Goal: Navigation & Orientation: Find specific page/section

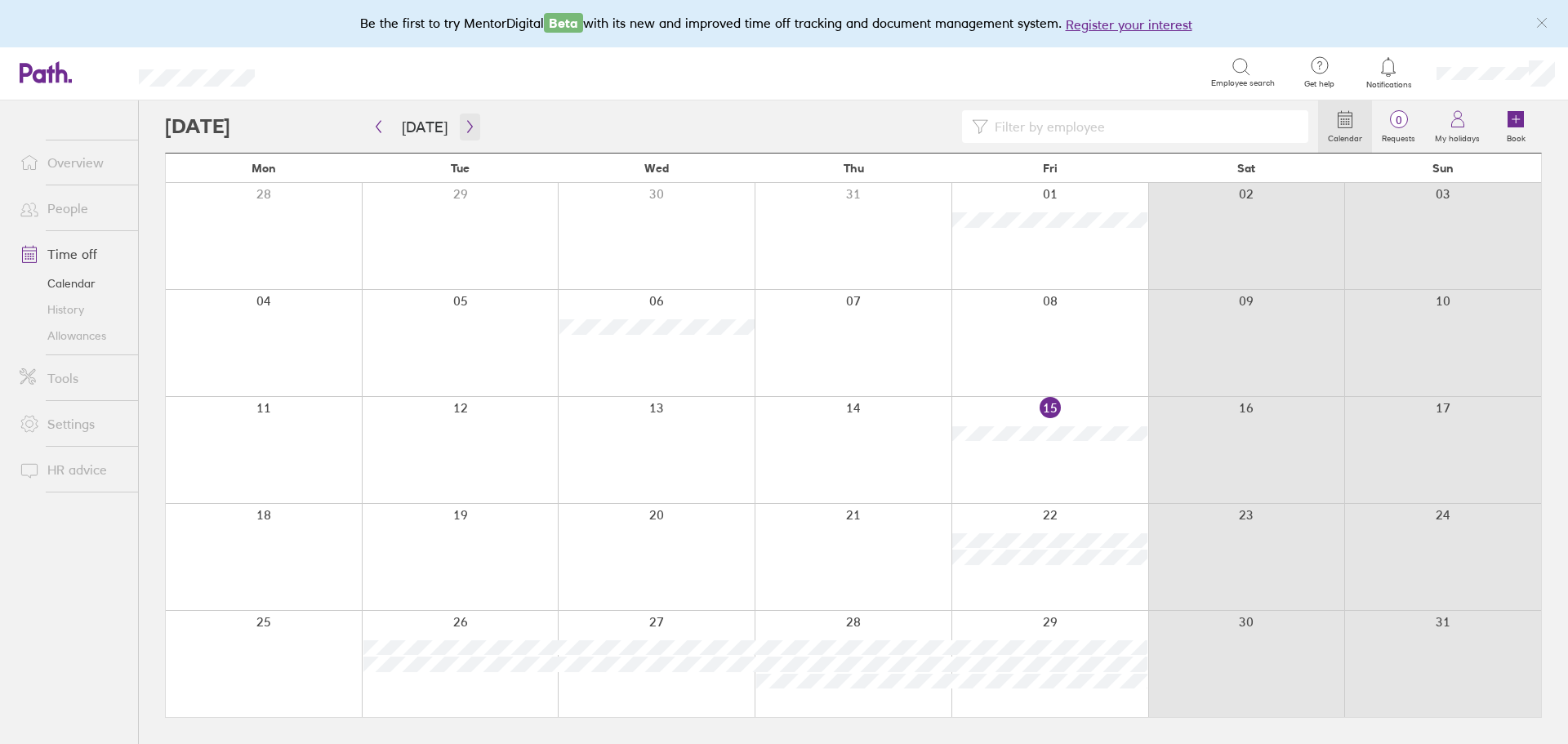
click at [466, 117] on button "button" at bounding box center [470, 127] width 20 height 27
click at [83, 333] on link "Allowances" at bounding box center [72, 336] width 131 height 26
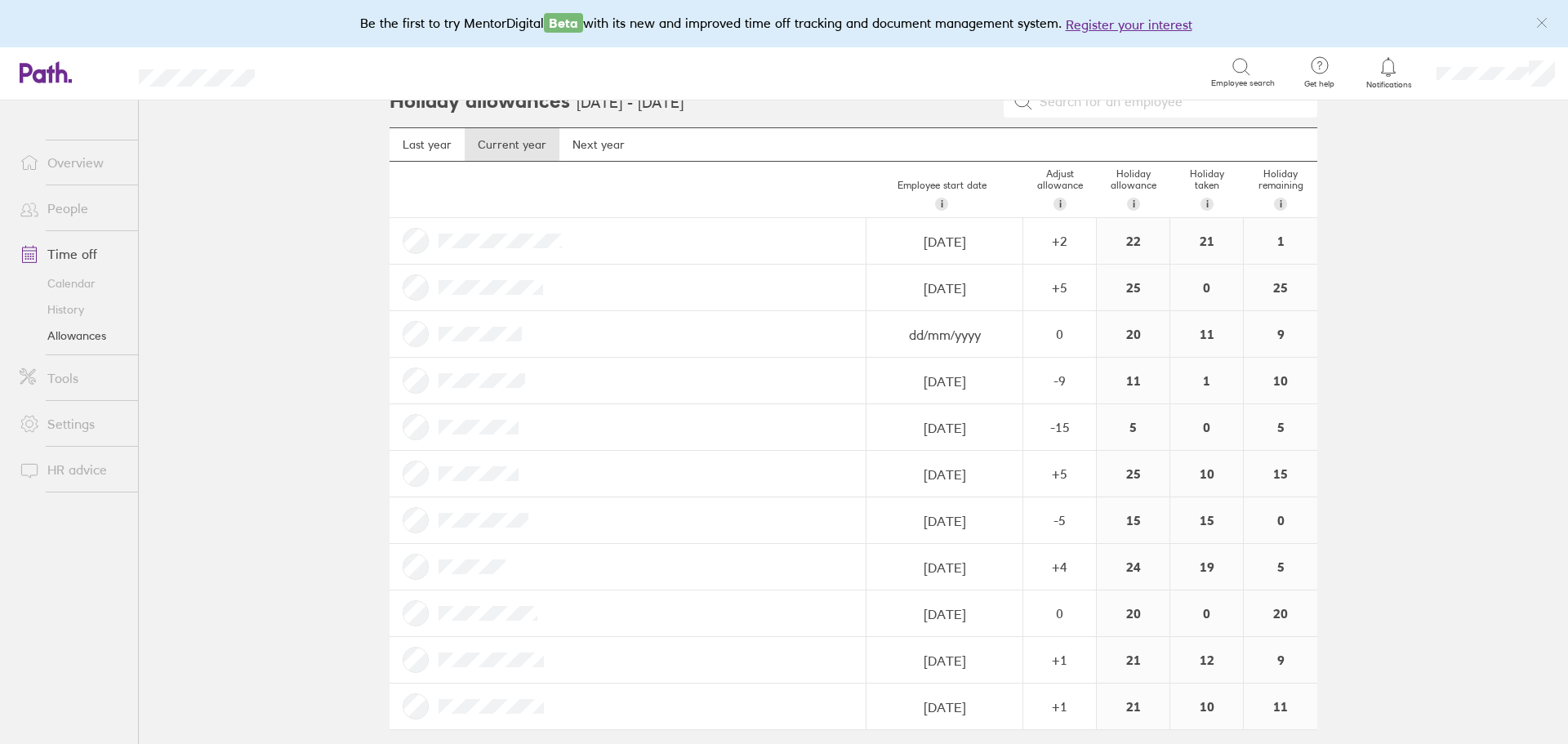
scroll to position [38, 0]
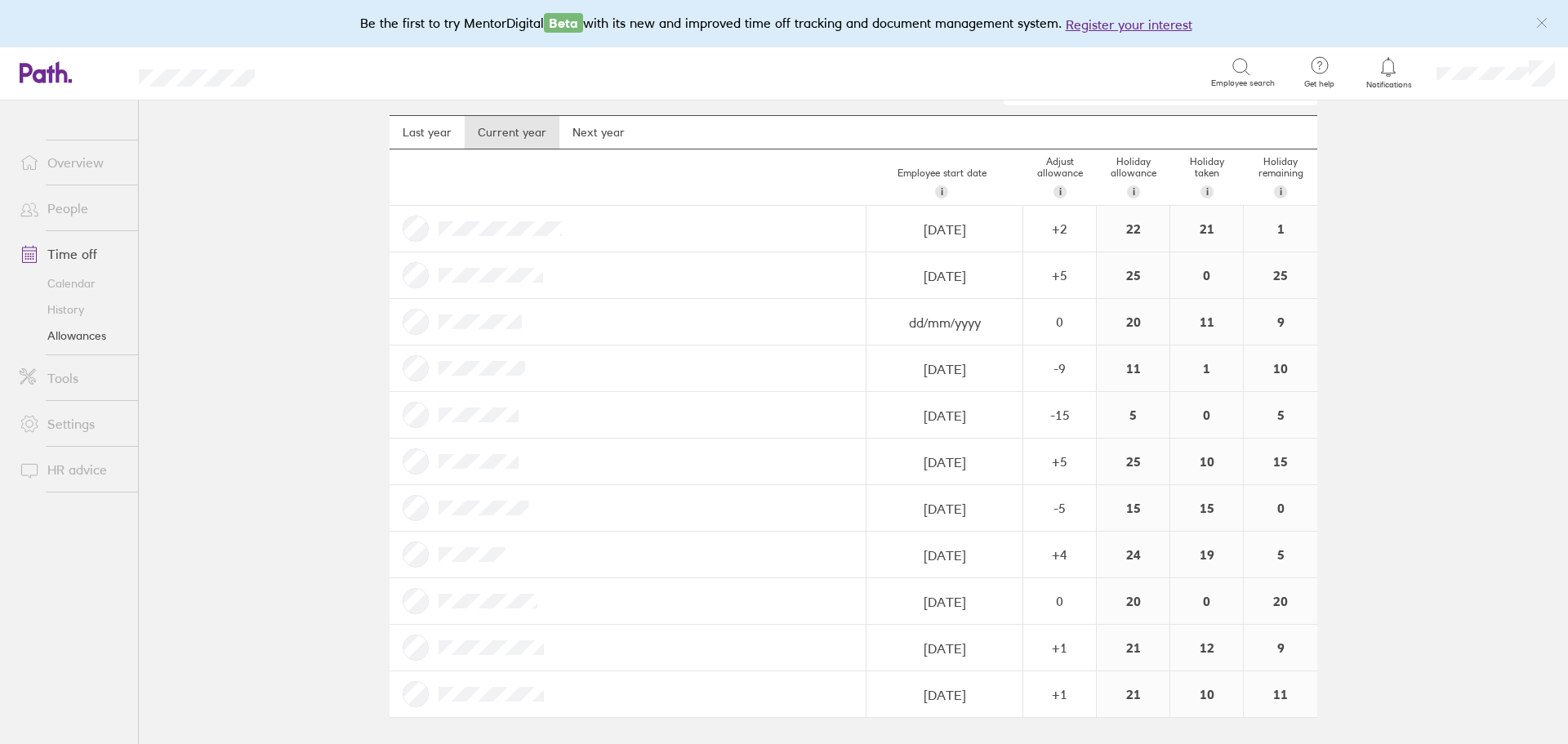
click at [81, 215] on link "People" at bounding box center [72, 208] width 131 height 33
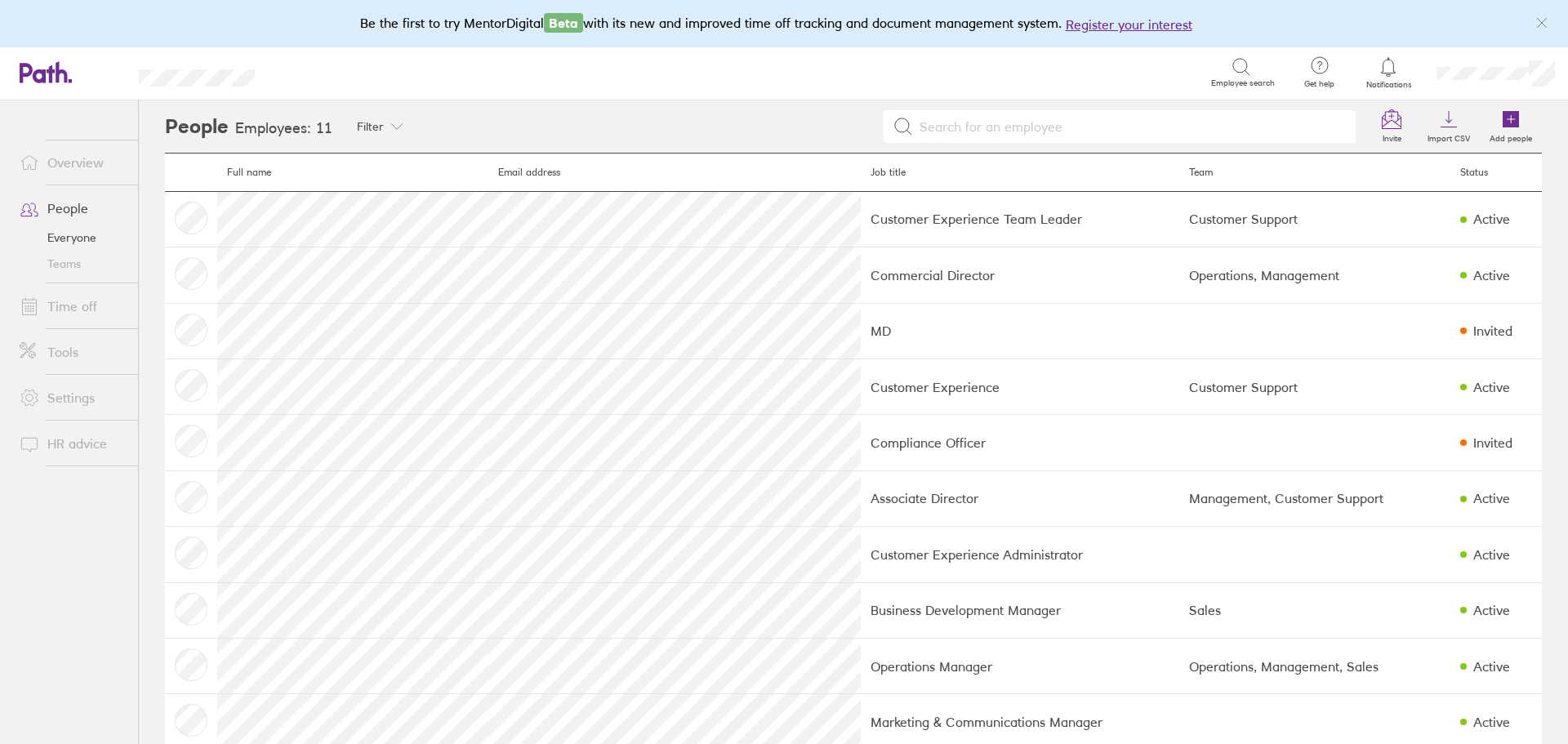
click at [65, 308] on link "Time off" at bounding box center [72, 306] width 131 height 33
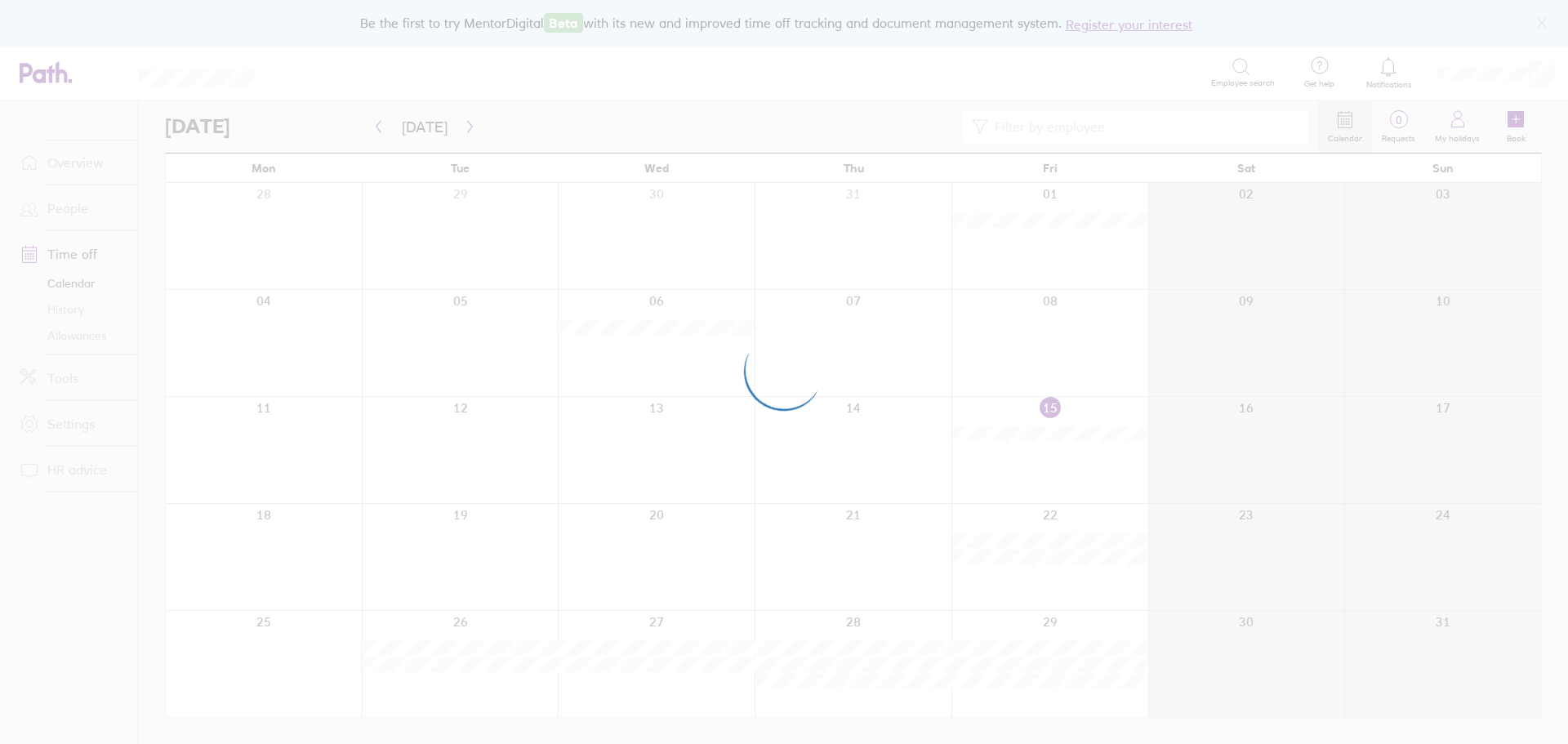
click at [460, 123] on div at bounding box center [784, 372] width 1568 height 744
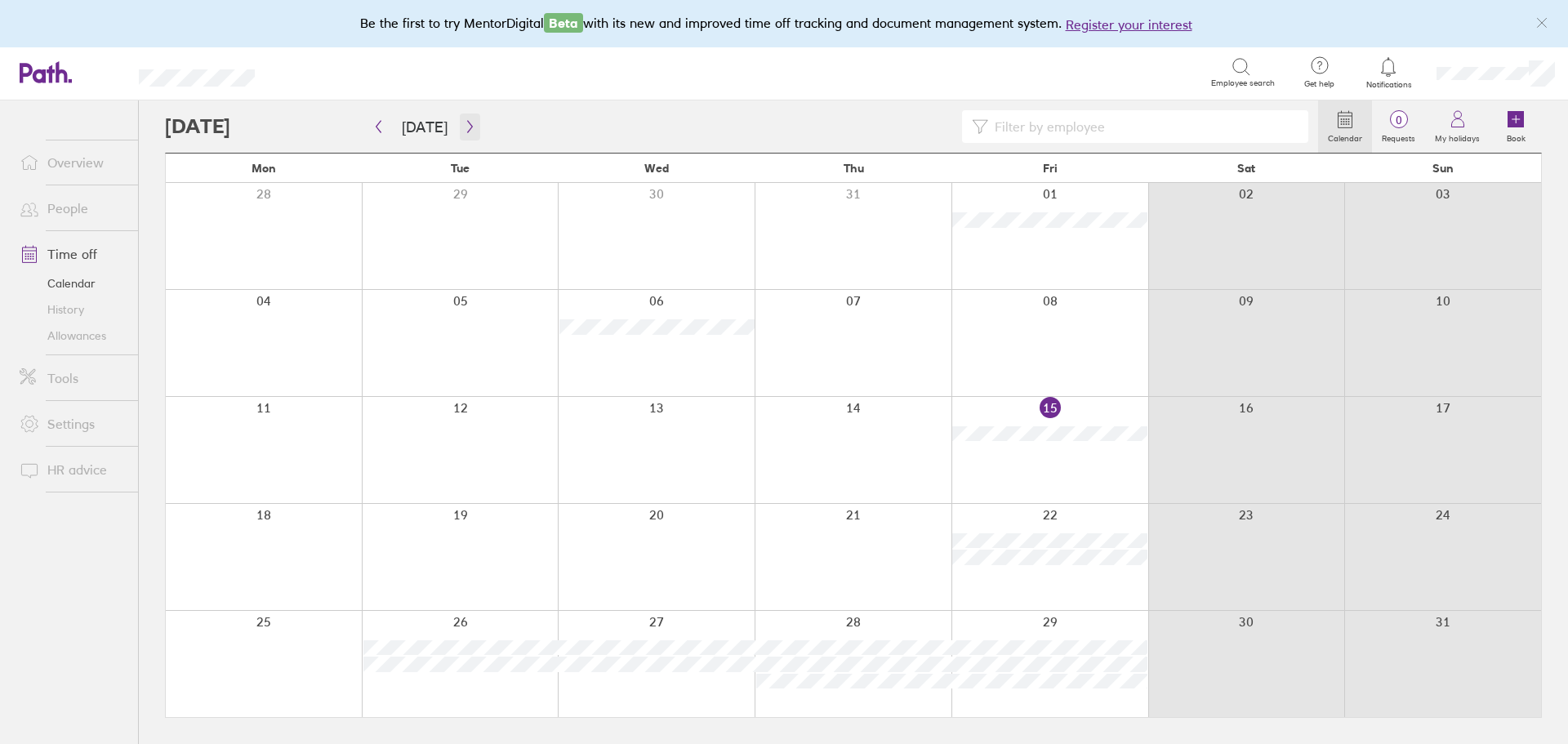
click at [464, 126] on icon "button" at bounding box center [470, 127] width 12 height 13
